Goal: Task Accomplishment & Management: Manage account settings

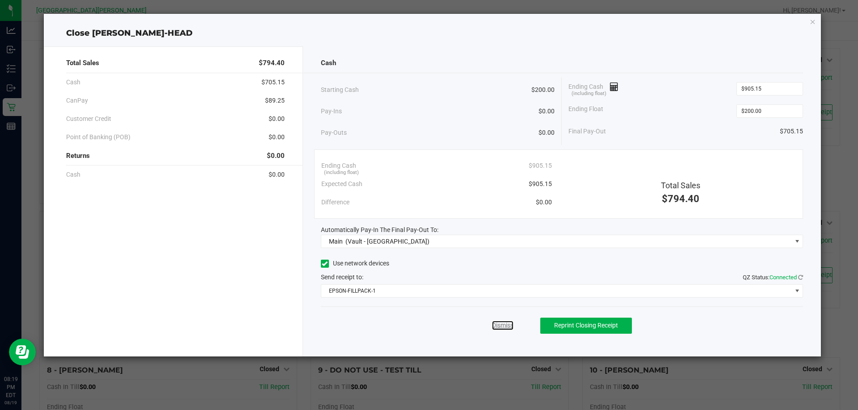
drag, startPoint x: 500, startPoint y: 325, endPoint x: 493, endPoint y: 316, distance: 11.7
click at [500, 325] on link "Dismiss" at bounding box center [502, 325] width 21 height 9
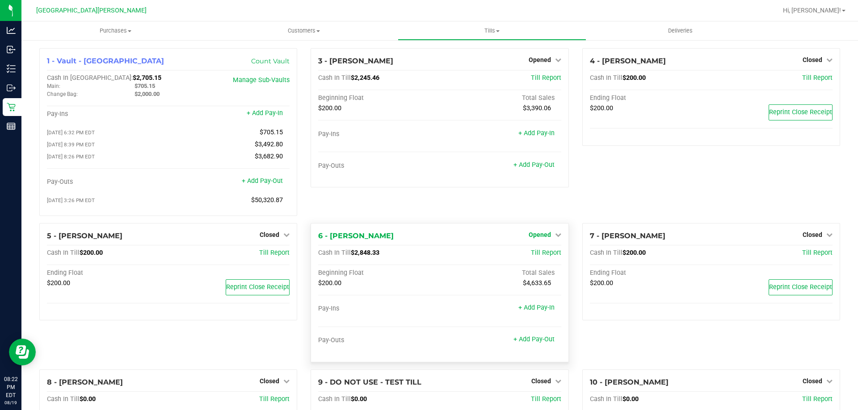
click at [534, 238] on span "Opened" at bounding box center [539, 234] width 22 height 7
click at [534, 254] on link "Close Till" at bounding box center [540, 253] width 24 height 7
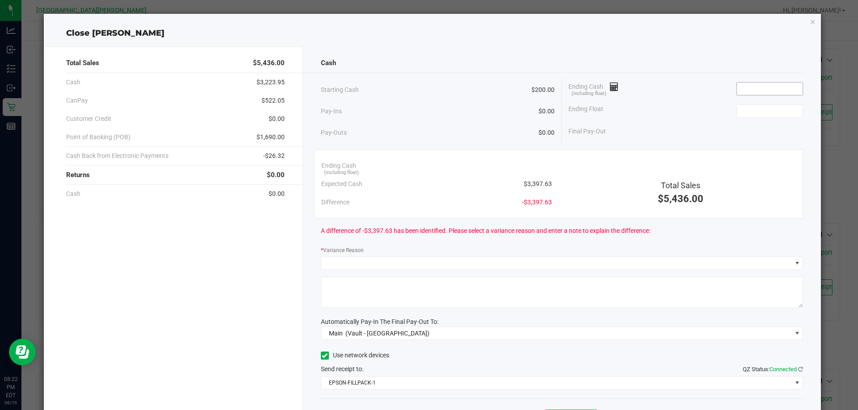
click at [751, 88] on input at bounding box center [769, 89] width 66 height 13
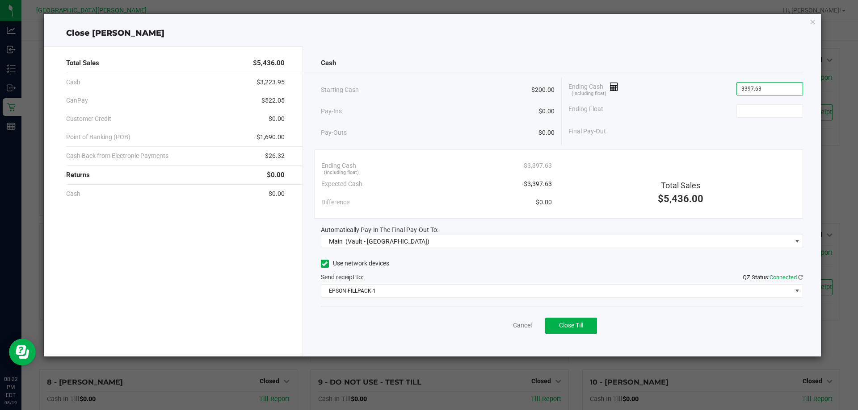
type input "$3,397.63"
type input "$200.00"
click at [580, 322] on span "Close Till" at bounding box center [571, 325] width 24 height 7
click at [504, 326] on link "Dismiss" at bounding box center [502, 325] width 21 height 9
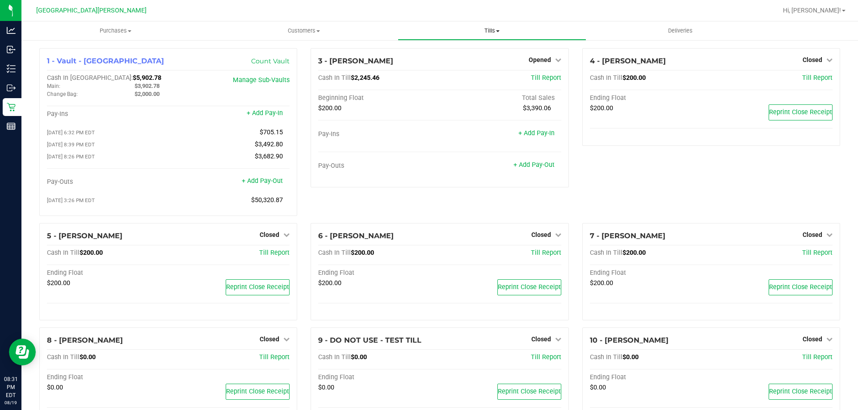
click at [489, 31] on span "Tills" at bounding box center [491, 31] width 187 height 8
click at [451, 65] on span "Reconcile e-payments" at bounding box center [441, 65] width 89 height 8
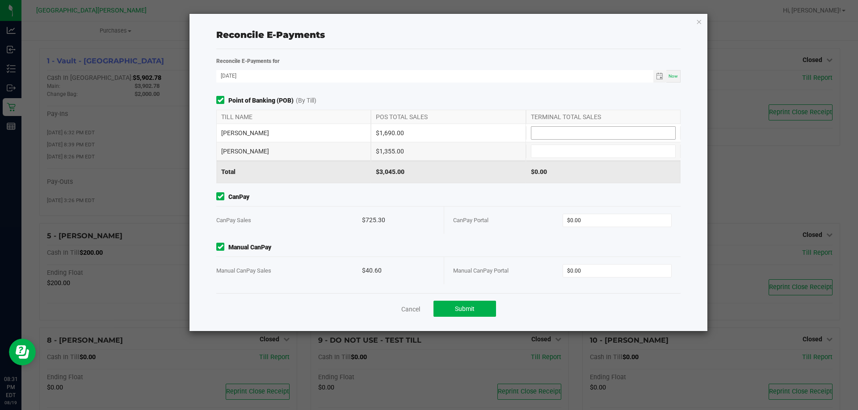
click at [541, 129] on input at bounding box center [603, 133] width 144 height 13
type input "$1,690.00"
type input "$1,355.00"
type input "$725.30"
type input "$40.60"
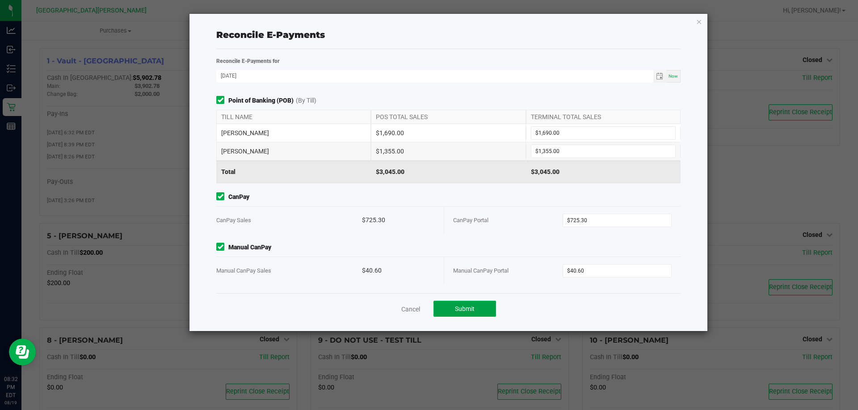
click at [470, 309] on span "Submit" at bounding box center [465, 308] width 20 height 7
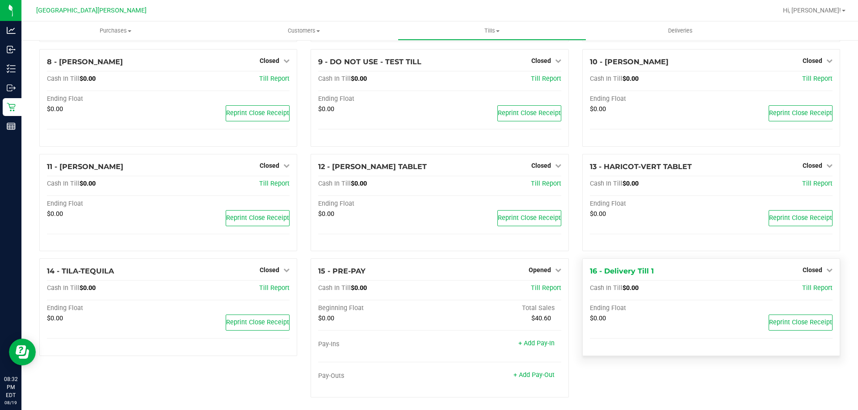
scroll to position [285, 0]
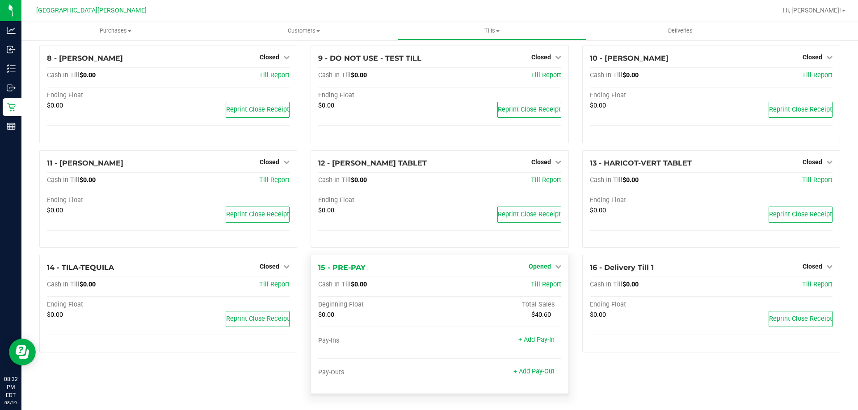
click at [547, 267] on link "Opened" at bounding box center [544, 266] width 33 height 7
click at [540, 288] on link "Close Till" at bounding box center [540, 285] width 24 height 7
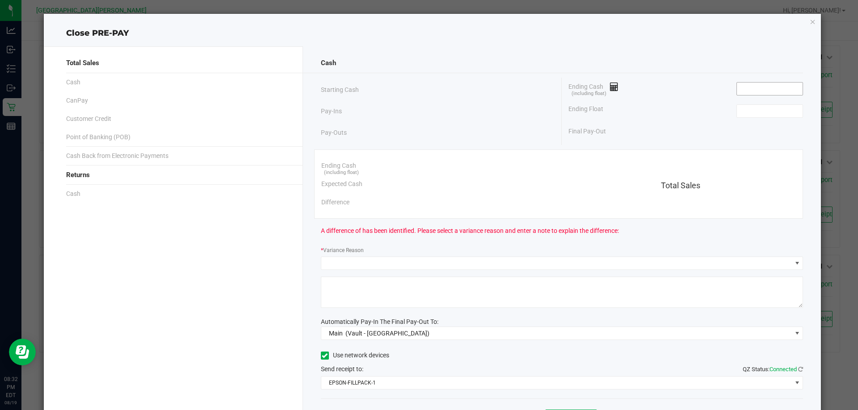
click at [766, 95] on input at bounding box center [769, 89] width 66 height 13
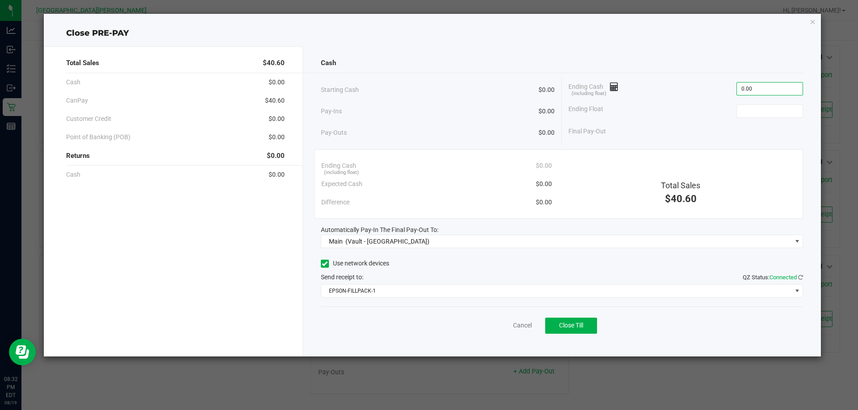
type input "$0.00"
click at [590, 328] on button "Close Till" at bounding box center [571, 326] width 52 height 16
click at [512, 326] on link "Dismiss" at bounding box center [502, 325] width 21 height 9
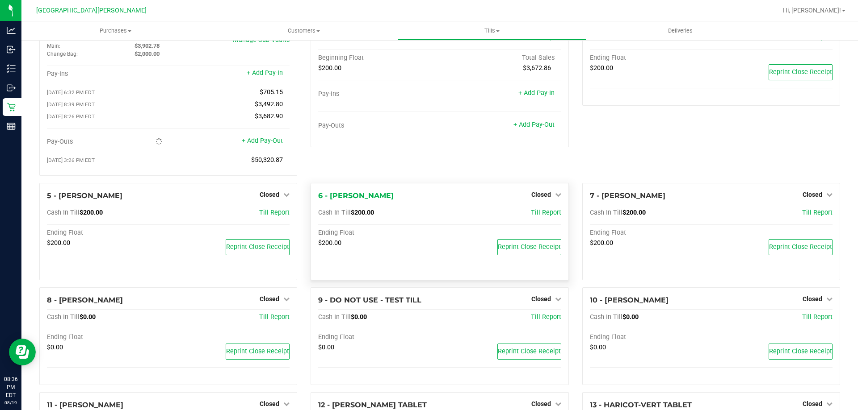
scroll to position [0, 0]
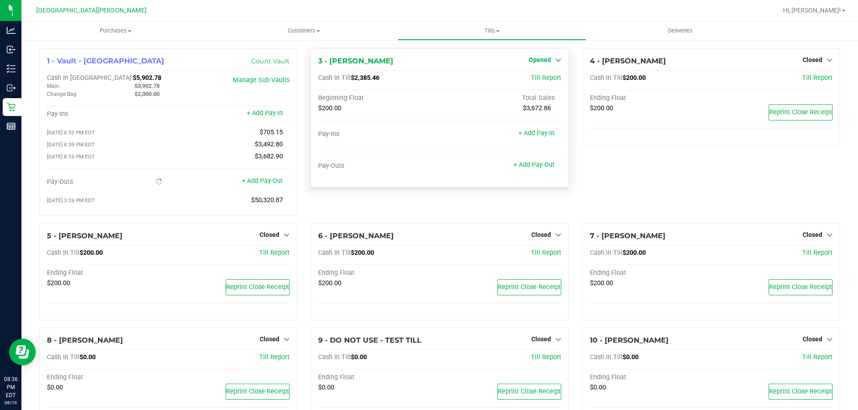
click at [544, 59] on span "Opened" at bounding box center [539, 59] width 22 height 7
click at [538, 82] on link "Close Till" at bounding box center [540, 78] width 24 height 7
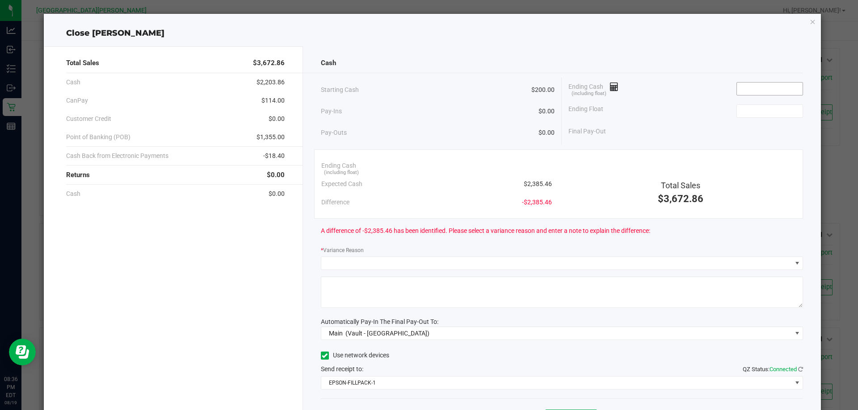
click at [736, 89] on input at bounding box center [769, 89] width 66 height 13
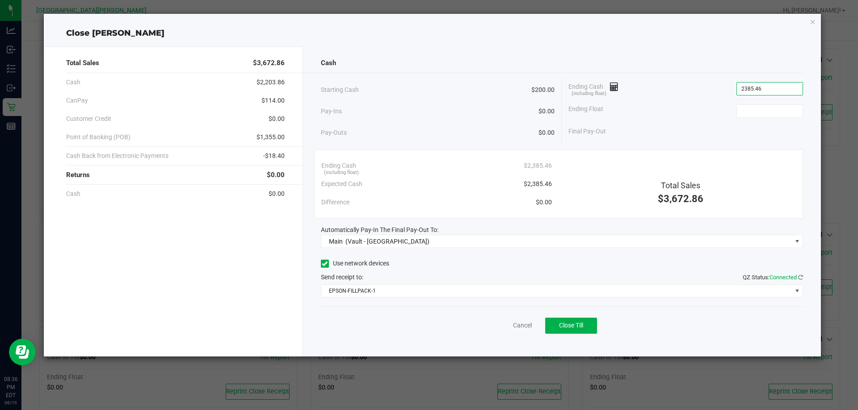
type input "$2,385.46"
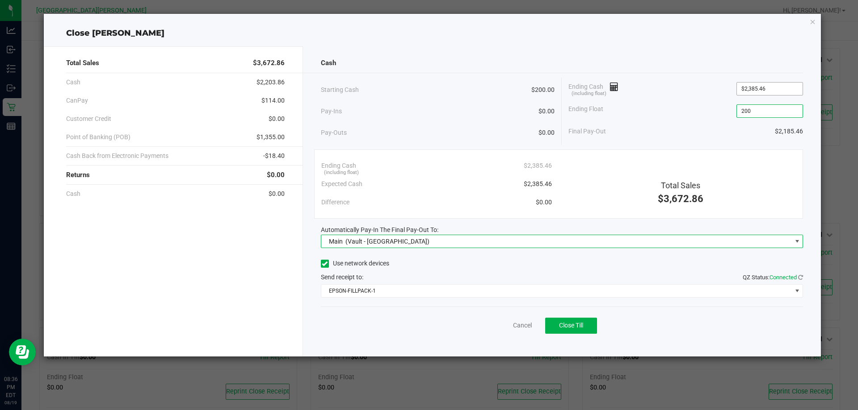
type input "$200.00"
click at [578, 326] on span "Close Till" at bounding box center [571, 325] width 24 height 7
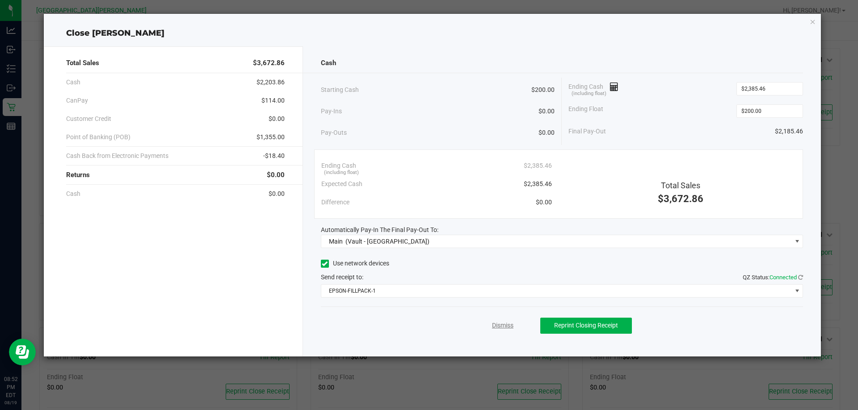
click at [504, 323] on link "Dismiss" at bounding box center [502, 325] width 21 height 9
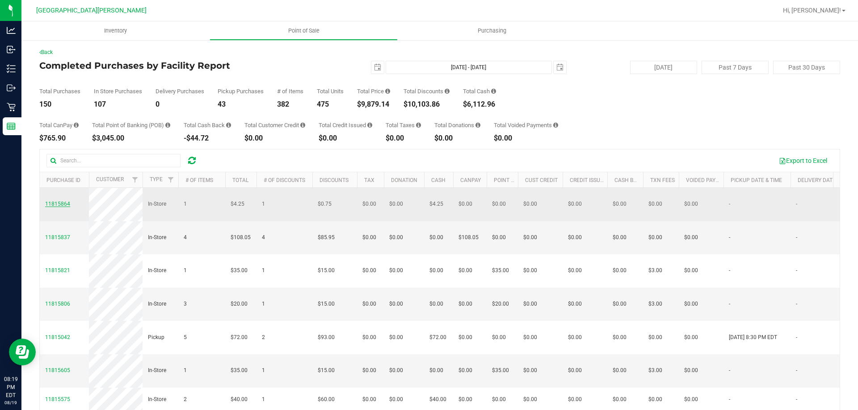
click at [58, 202] on span "11815864" at bounding box center [57, 204] width 25 height 6
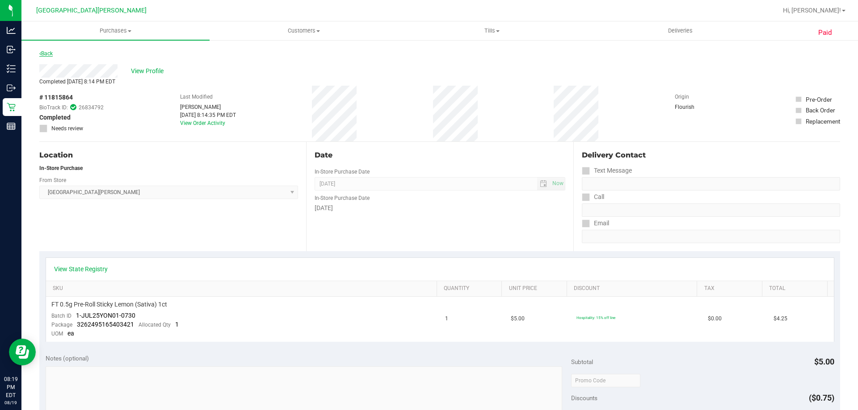
click at [44, 52] on link "Back" at bounding box center [45, 53] width 13 height 6
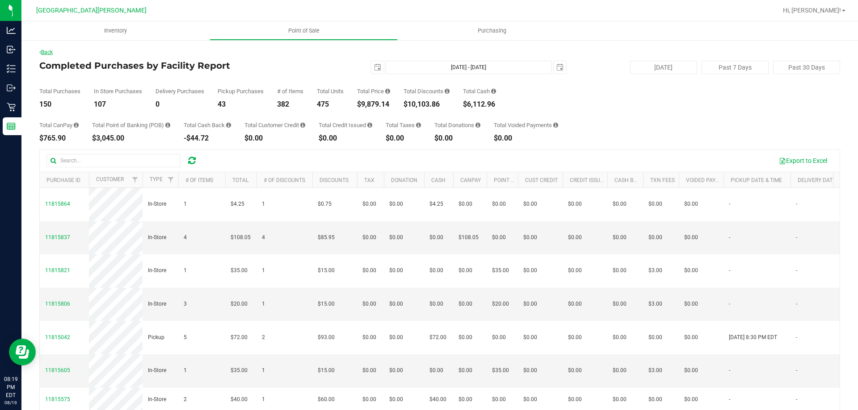
click at [44, 53] on link "Back" at bounding box center [45, 52] width 13 height 6
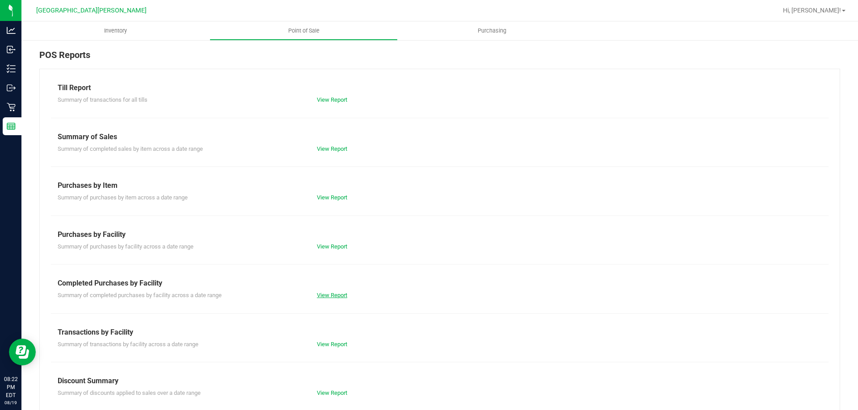
click at [332, 297] on link "View Report" at bounding box center [332, 295] width 30 height 7
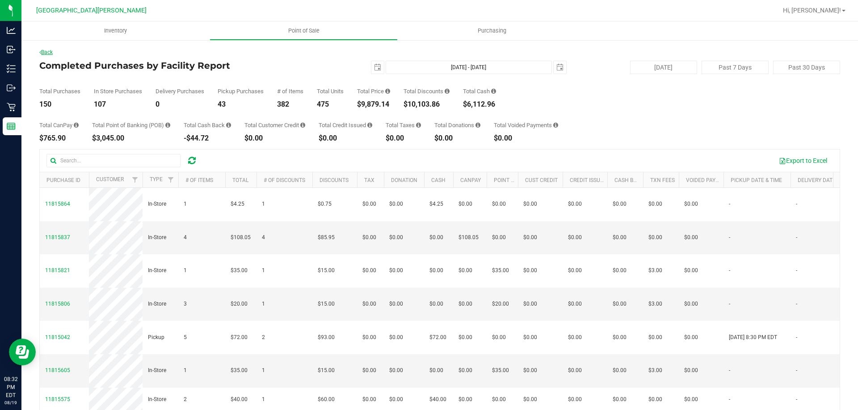
click at [50, 53] on link "Back" at bounding box center [45, 52] width 13 height 6
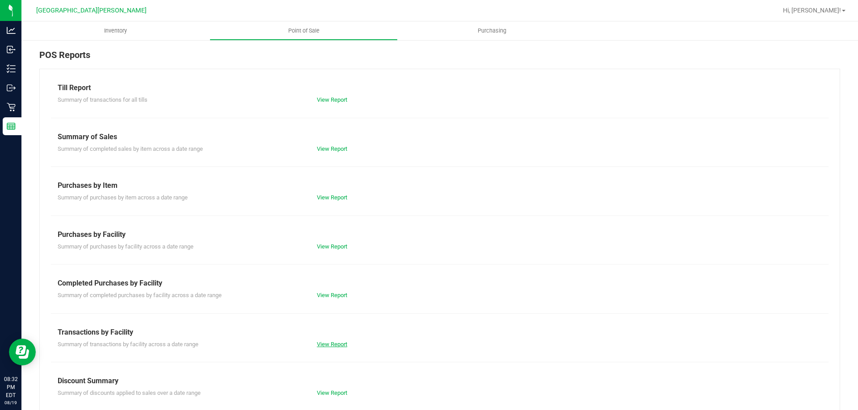
click at [328, 341] on link "View Report" at bounding box center [332, 344] width 30 height 7
